Goal: Check status: Check status

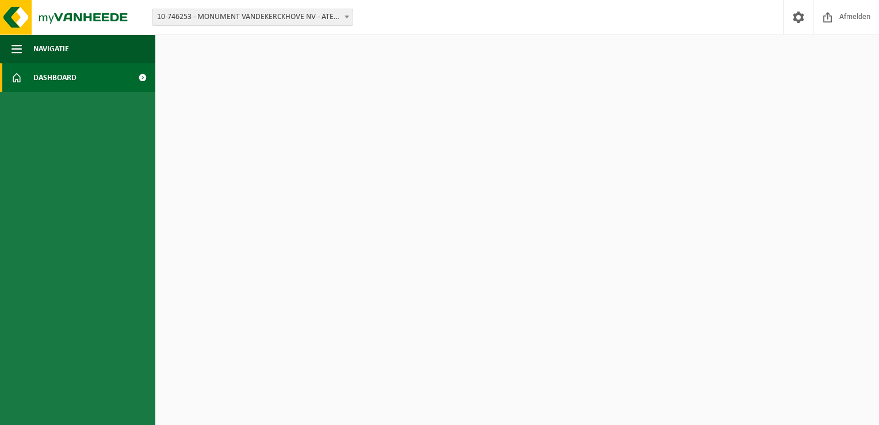
drag, startPoint x: 224, startPoint y: 1, endPoint x: 242, endPoint y: 263, distance: 262.4
click at [244, 272] on html "Vestiging: 10-746253 - MONUMENT VANDEKERCKHOVE NV - ATELIER ZOTTEGEM - ZOTTEGEM…" at bounding box center [439, 212] width 879 height 425
click at [51, 86] on span "Dashboard" at bounding box center [54, 77] width 43 height 29
click at [40, 53] on span "Navigatie" at bounding box center [51, 49] width 36 height 29
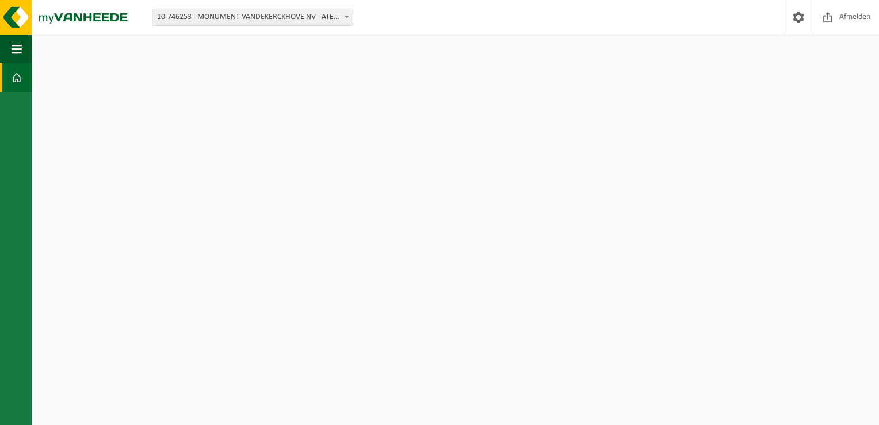
click at [241, 21] on span "10-746253 - MONUMENT VANDEKERCKHOVE NV - ATELIER ZOTTEGEM - ZOTTEGEM" at bounding box center [252, 17] width 200 height 16
click at [806, 15] on span at bounding box center [798, 17] width 17 height 34
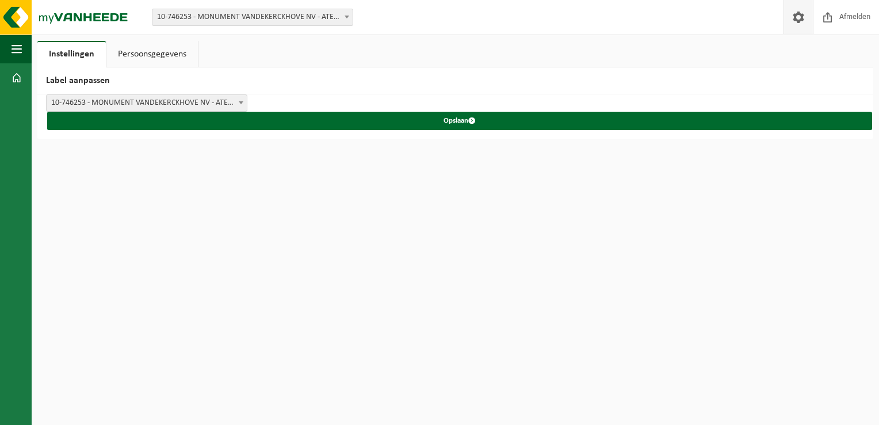
click at [147, 109] on span "10-746253 - MONUMENT VANDEKERCKHOVE NV - ATELIER ZOTTEGEM - ZOTTEGEM" at bounding box center [147, 103] width 200 height 16
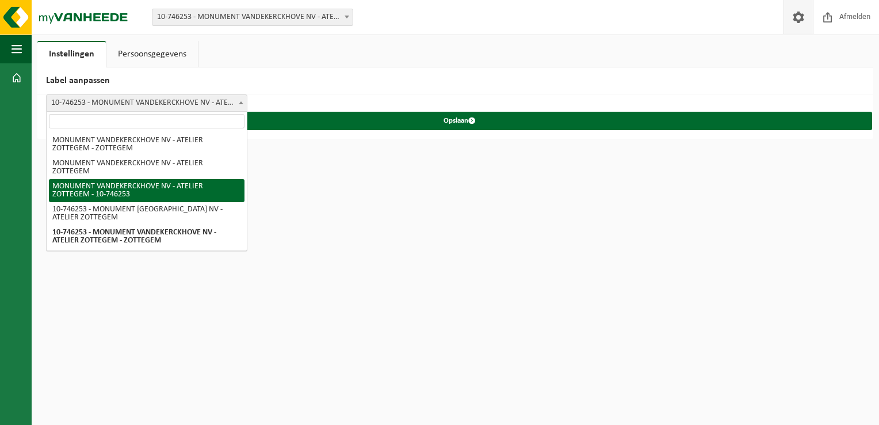
select select "2"
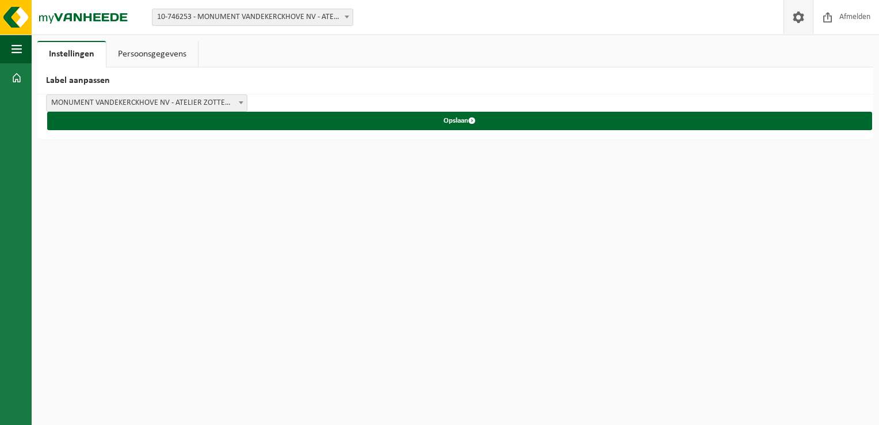
click at [169, 54] on link "Persoonsgegevens" at bounding box center [151, 54] width 91 height 26
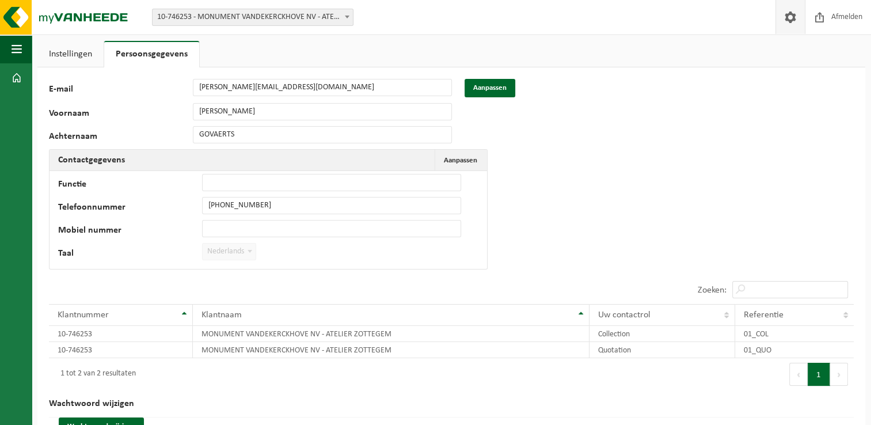
click at [63, 52] on link "Instellingen" at bounding box center [70, 54] width 66 height 26
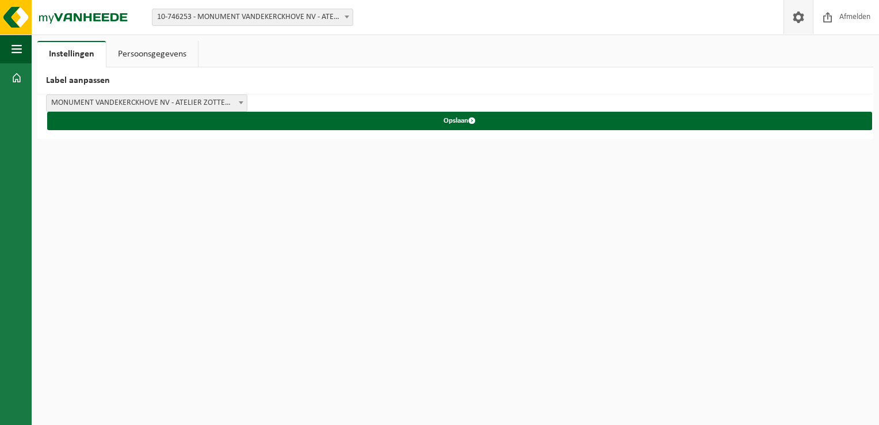
click at [238, 20] on span "10-746253 - MONUMENT VANDEKERCKHOVE NV - ATELIER ZOTTEGEM - ZOTTEGEM" at bounding box center [252, 17] width 200 height 16
drag, startPoint x: 219, startPoint y: 123, endPoint x: 193, endPoint y: 162, distance: 47.1
click at [195, 162] on html "Vestiging: 10-746253 - MONUMENT VANDEKERCKHOVE NV - ATELIER ZOTTEGEM - ZOTTEGEM…" at bounding box center [439, 212] width 879 height 425
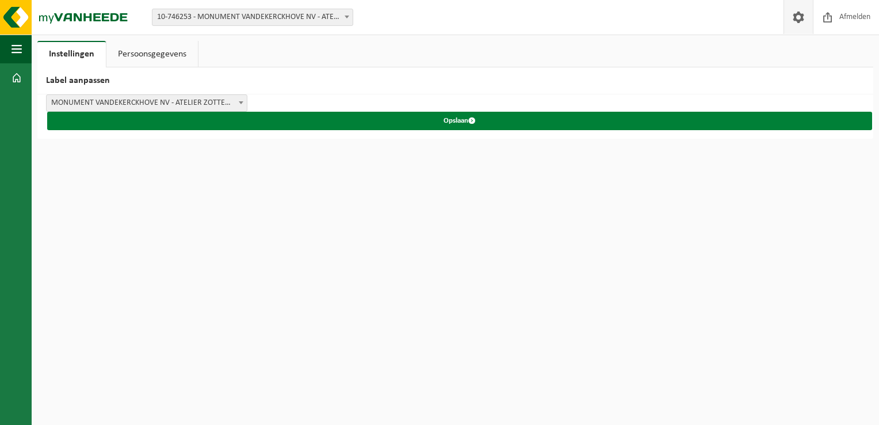
click at [178, 121] on button "Opslaan" at bounding box center [459, 121] width 825 height 18
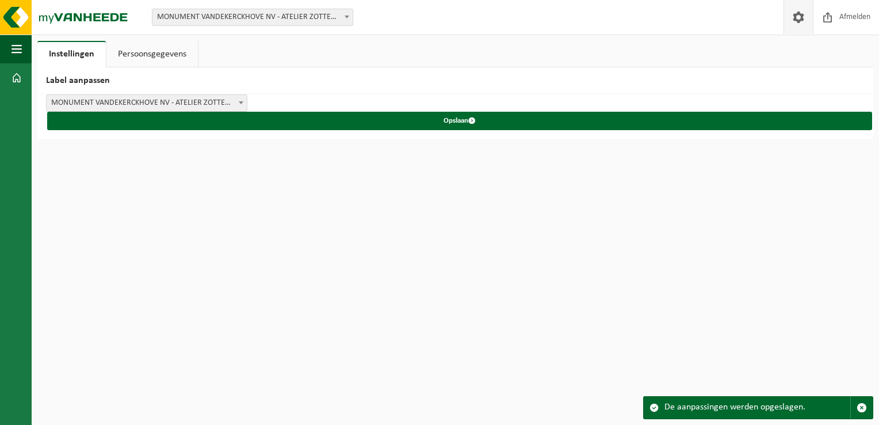
click at [802, 21] on span at bounding box center [798, 17] width 17 height 34
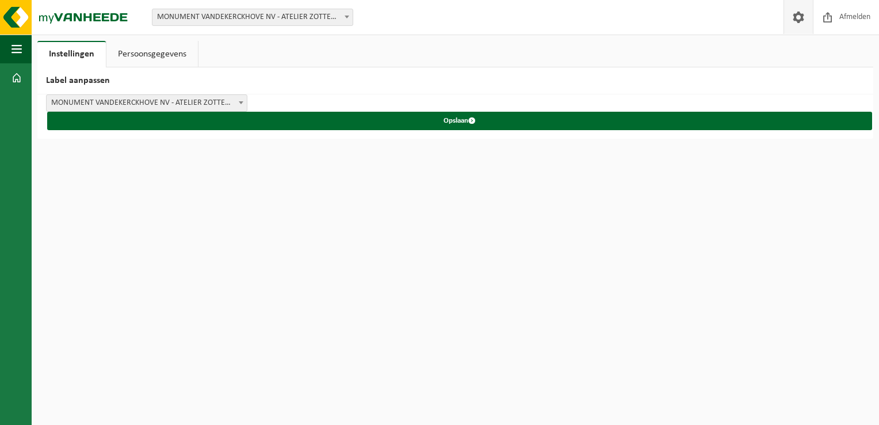
click at [802, 21] on span at bounding box center [798, 17] width 17 height 34
click at [159, 56] on link "Persoonsgegevens" at bounding box center [151, 54] width 91 height 26
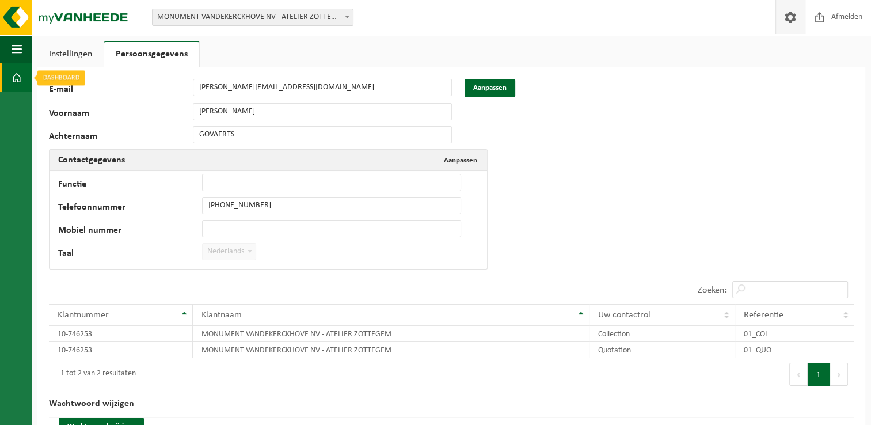
click at [15, 75] on span at bounding box center [17, 77] width 10 height 29
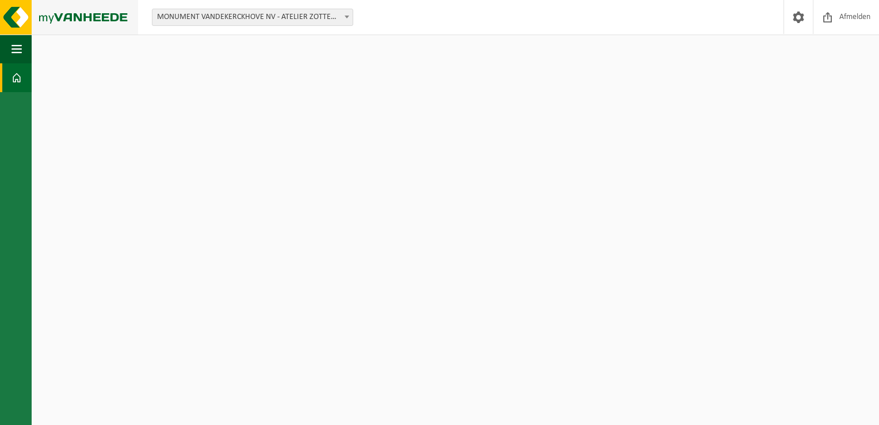
click at [122, 15] on img at bounding box center [69, 17] width 138 height 35
click at [0, 13] on html "Vestiging: MONUMENT VANDEKERCKHOVE NV - ATELIER ZOTTEGEM - 10-746253 MONUMENT […" at bounding box center [439, 212] width 879 height 425
click at [22, 20] on img at bounding box center [69, 17] width 138 height 35
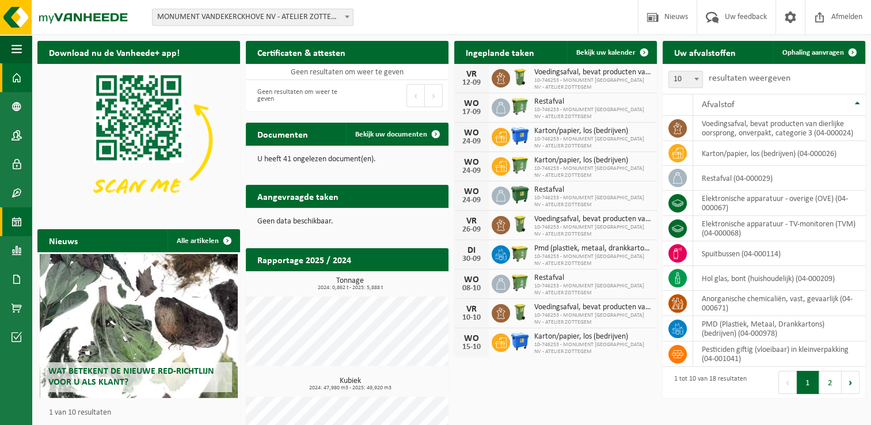
click at [19, 219] on span at bounding box center [17, 221] width 10 height 29
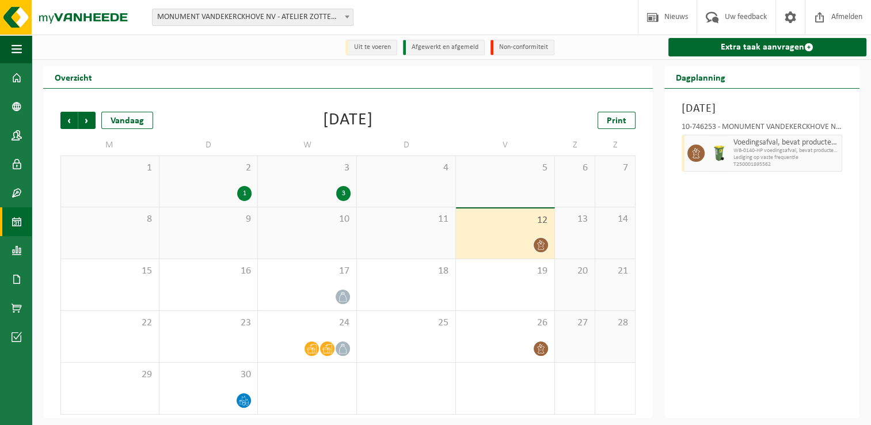
click at [252, 15] on span "MONUMENT VANDEKERCKHOVE NV - ATELIER ZOTTEGEM - 10-746253" at bounding box center [252, 17] width 200 height 16
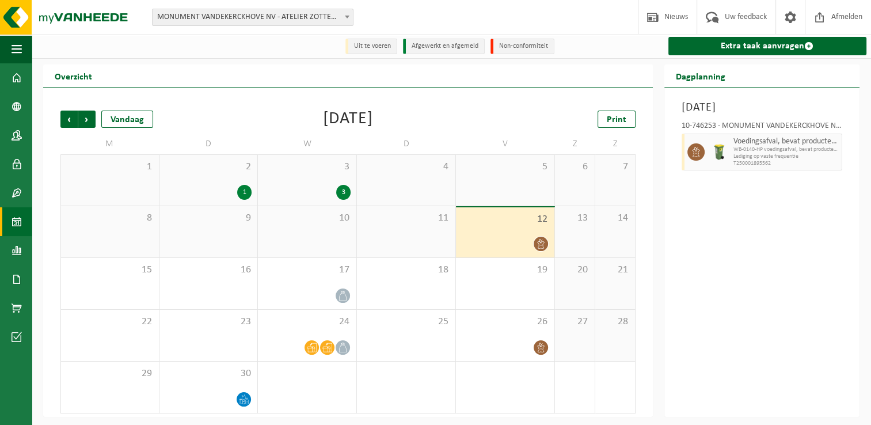
scroll to position [2, 0]
click at [735, 171] on div "10-746253 - MONUMENT VANDEKERCKHOVE NV - ATELIER ZOTTEGEM - ZOTTEGEM Voedingsaf…" at bounding box center [762, 144] width 173 height 56
click at [738, 163] on span "T250001895562" at bounding box center [786, 163] width 106 height 7
click at [478, 236] on div "12" at bounding box center [505, 232] width 98 height 50
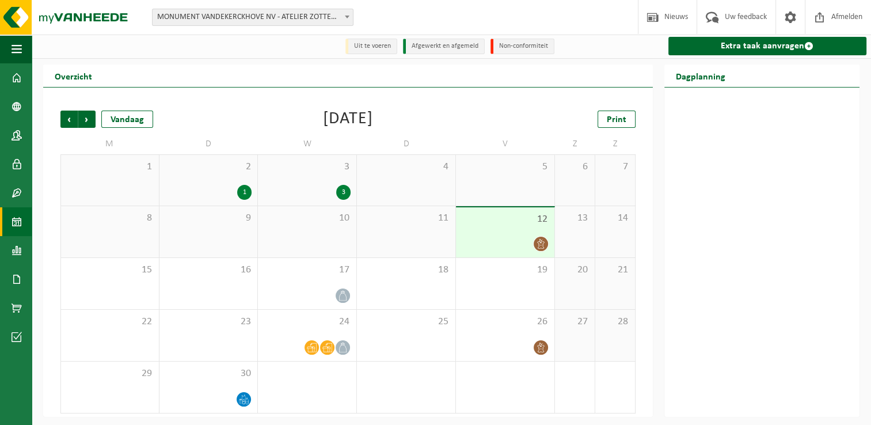
click at [478, 236] on div "12" at bounding box center [505, 232] width 98 height 50
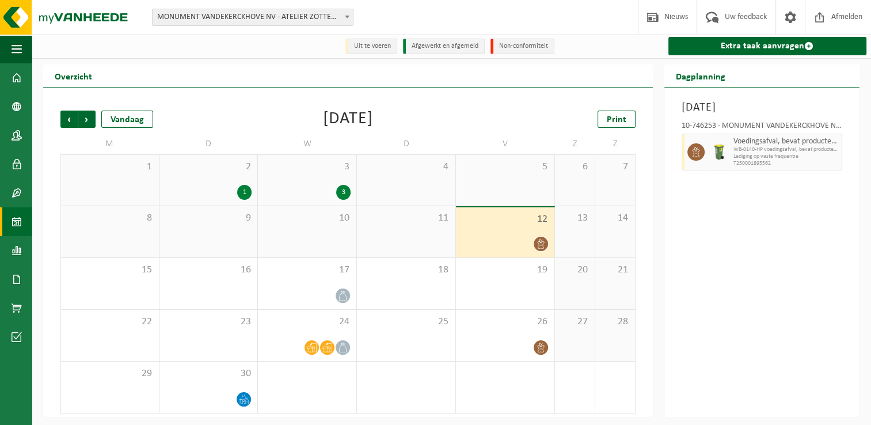
click at [773, 131] on div "10-746253 - MONUMENT VANDEKERCKHOVE NV - ATELIER ZOTTEGEM - ZOTTEGEM" at bounding box center [761, 128] width 161 height 12
click at [773, 150] on span "WB-0140-HP voedingsafval, bevat producten van dierlijke oors" at bounding box center [786, 149] width 106 height 7
click at [528, 214] on span "12" at bounding box center [505, 219] width 87 height 13
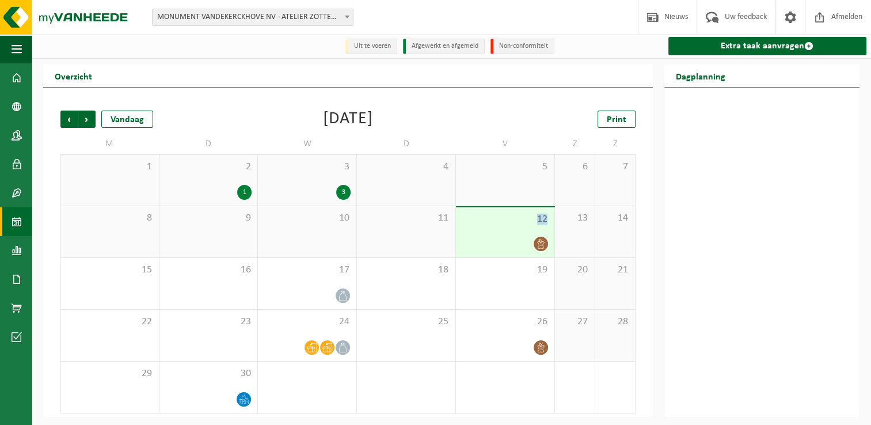
click at [528, 214] on span "12" at bounding box center [505, 219] width 87 height 13
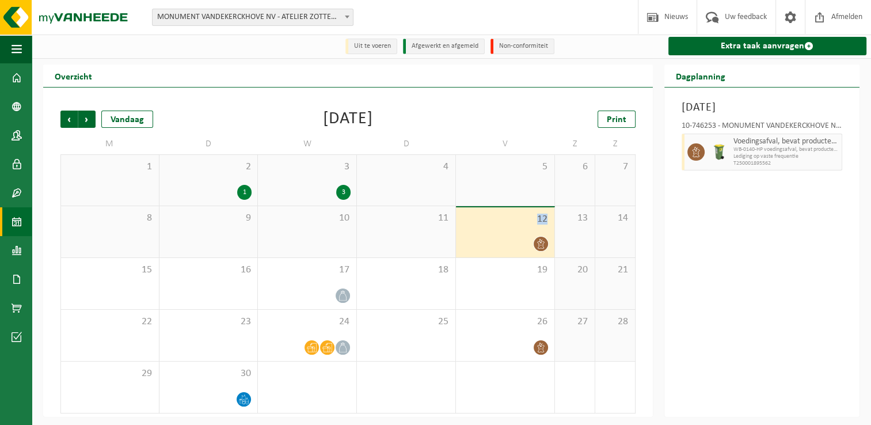
drag, startPoint x: 528, startPoint y: 214, endPoint x: 497, endPoint y: 231, distance: 34.8
drag, startPoint x: 497, startPoint y: 231, endPoint x: 796, endPoint y: 307, distance: 308.9
click at [796, 307] on div "[DATE] 10-746253 - MONUMENT VANDEKERCKHOVE NV - ATELIER ZOTTEGEM - ZOTTEGEM Voe…" at bounding box center [762, 251] width 196 height 329
click at [544, 247] on icon at bounding box center [541, 244] width 10 height 10
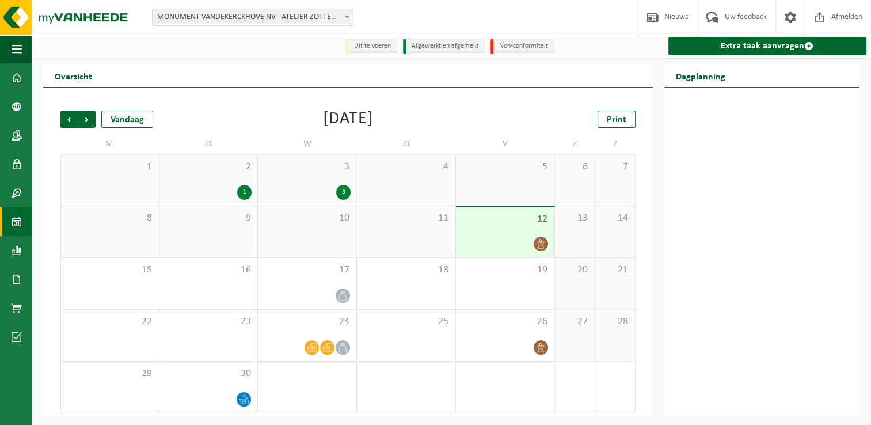
click at [716, 147] on div at bounding box center [762, 251] width 196 height 329
click at [321, 185] on div "3" at bounding box center [307, 192] width 87 height 15
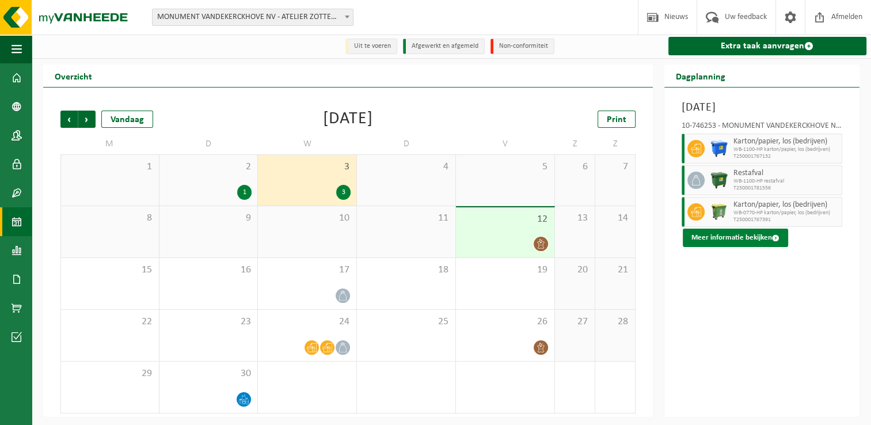
click at [755, 241] on button "Meer informatie bekijken" at bounding box center [734, 237] width 105 height 18
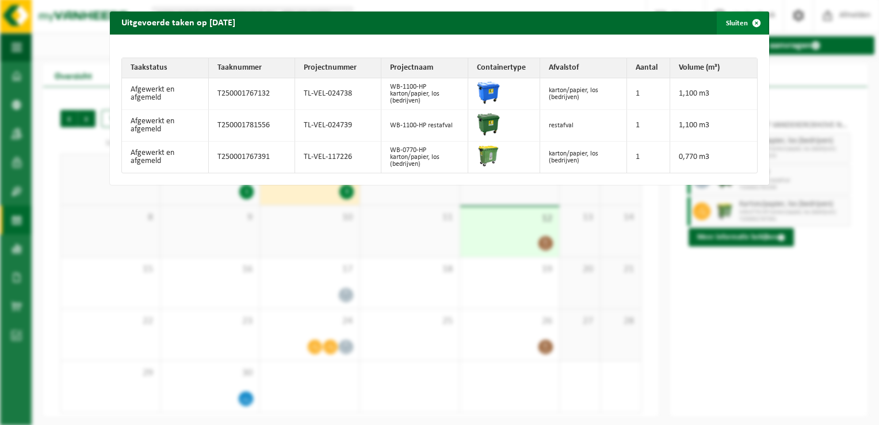
click at [752, 21] on span "button" at bounding box center [756, 23] width 23 height 23
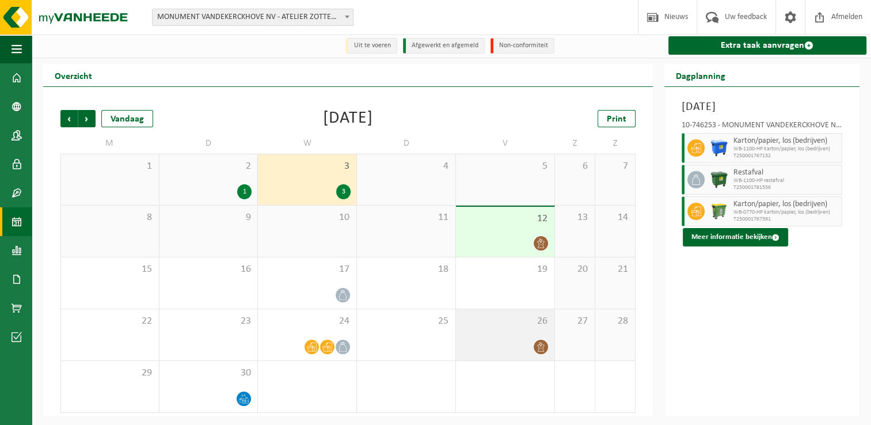
click at [529, 324] on span "26" at bounding box center [505, 321] width 87 height 13
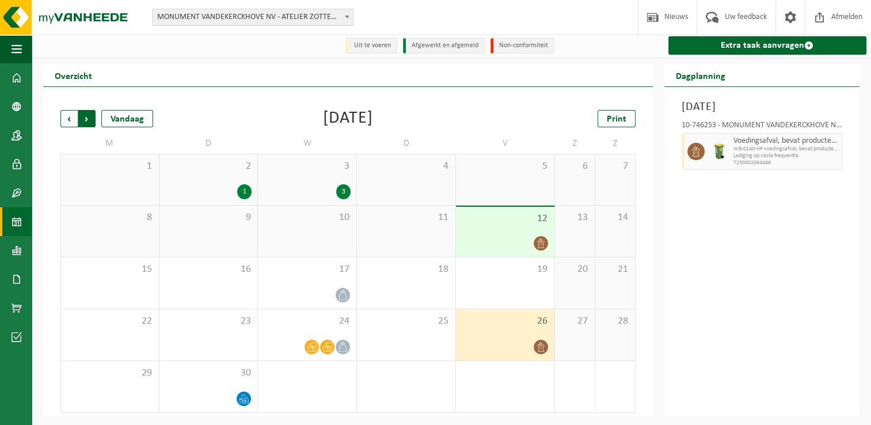
click at [64, 116] on span "Vorige" at bounding box center [68, 118] width 17 height 17
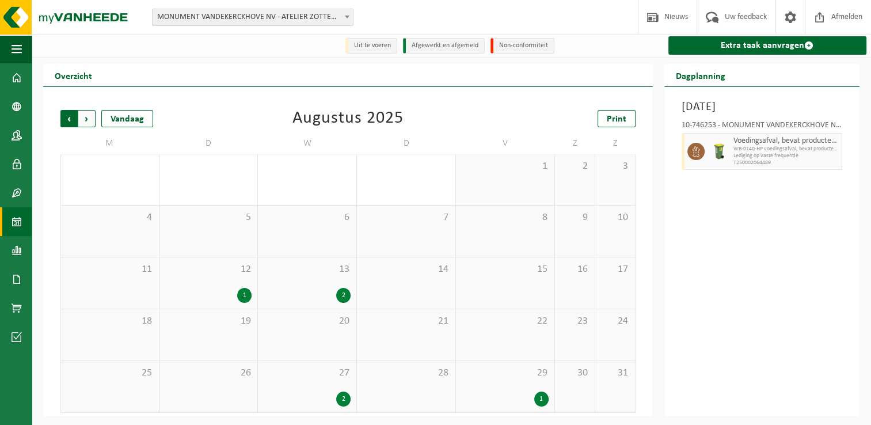
click at [90, 123] on span "Volgende" at bounding box center [86, 118] width 17 height 17
